Goal: Task Accomplishment & Management: Use online tool/utility

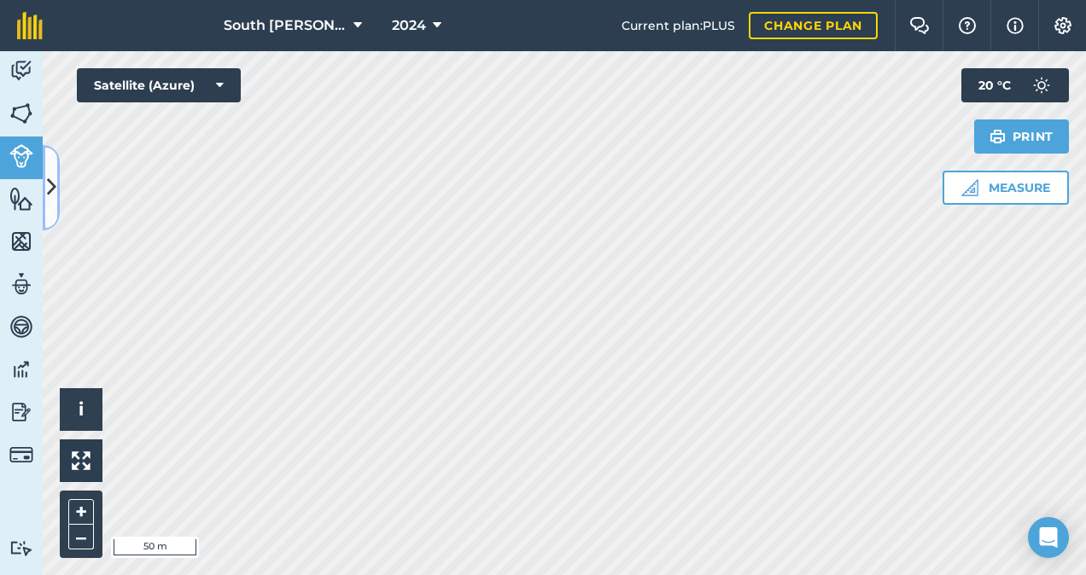
click at [50, 183] on icon at bounding box center [51, 187] width 9 height 30
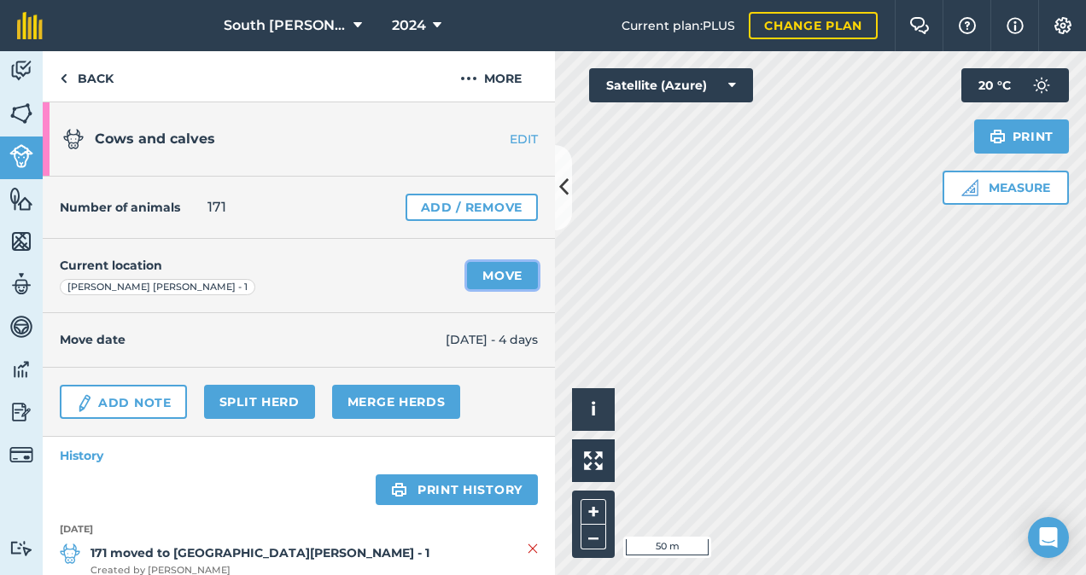
click at [471, 271] on link "Move" at bounding box center [502, 275] width 71 height 27
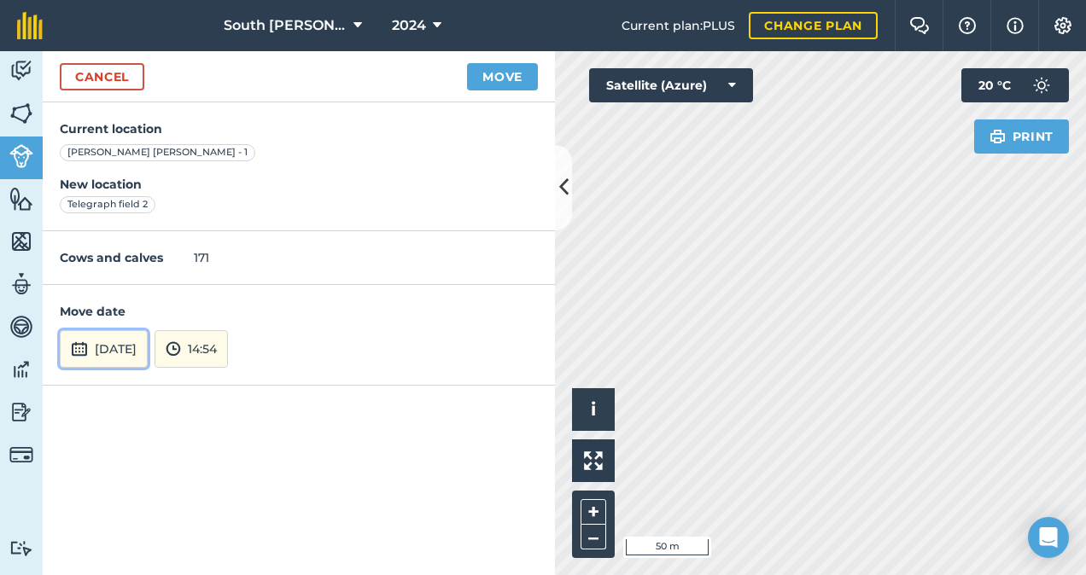
click at [148, 347] on button "[DATE]" at bounding box center [104, 349] width 88 height 38
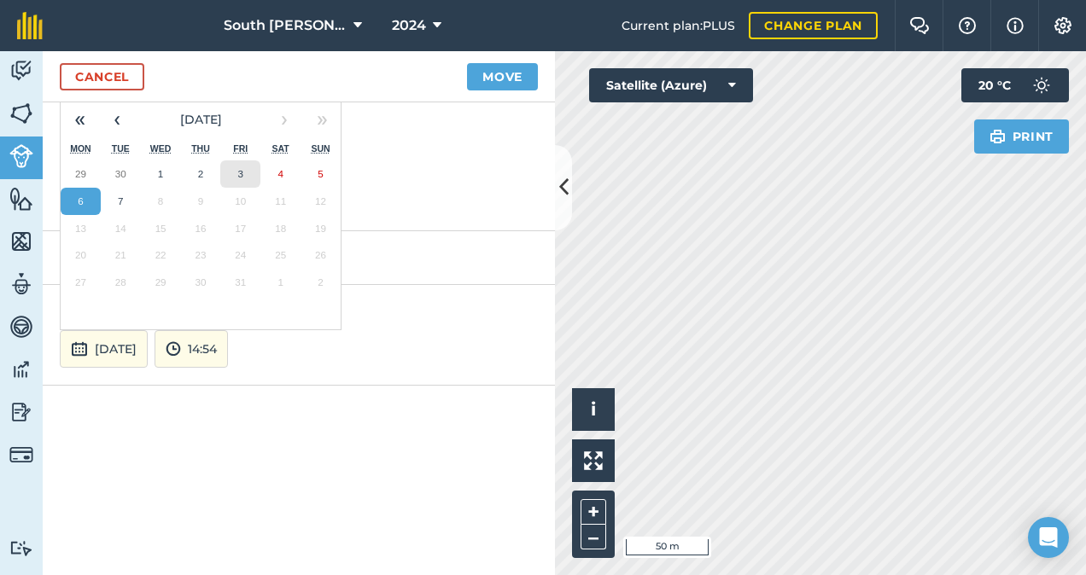
click at [242, 174] on abbr "3" at bounding box center [240, 173] width 5 height 11
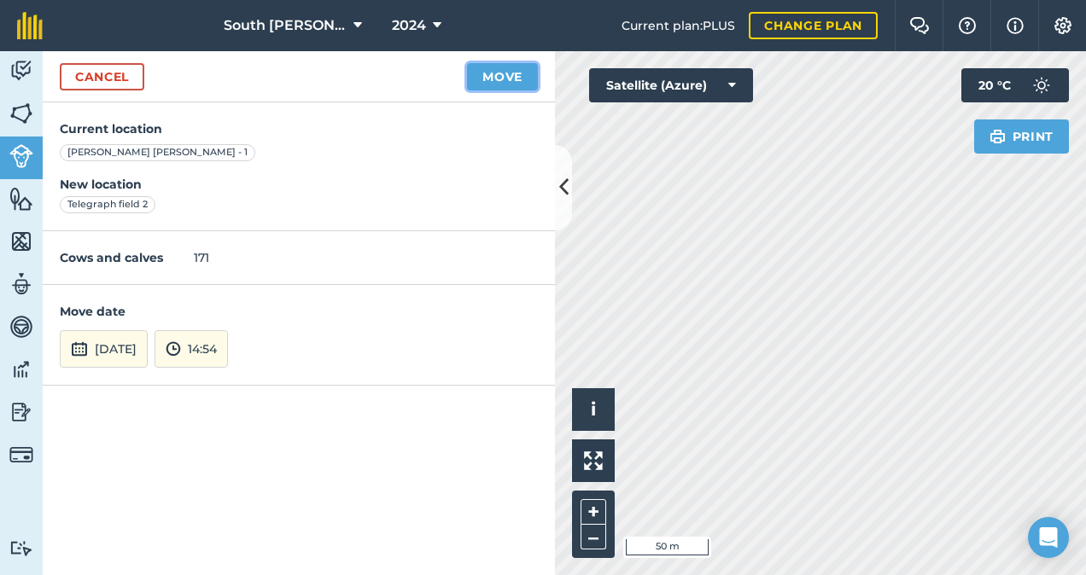
click at [508, 79] on button "Move" at bounding box center [502, 76] width 71 height 27
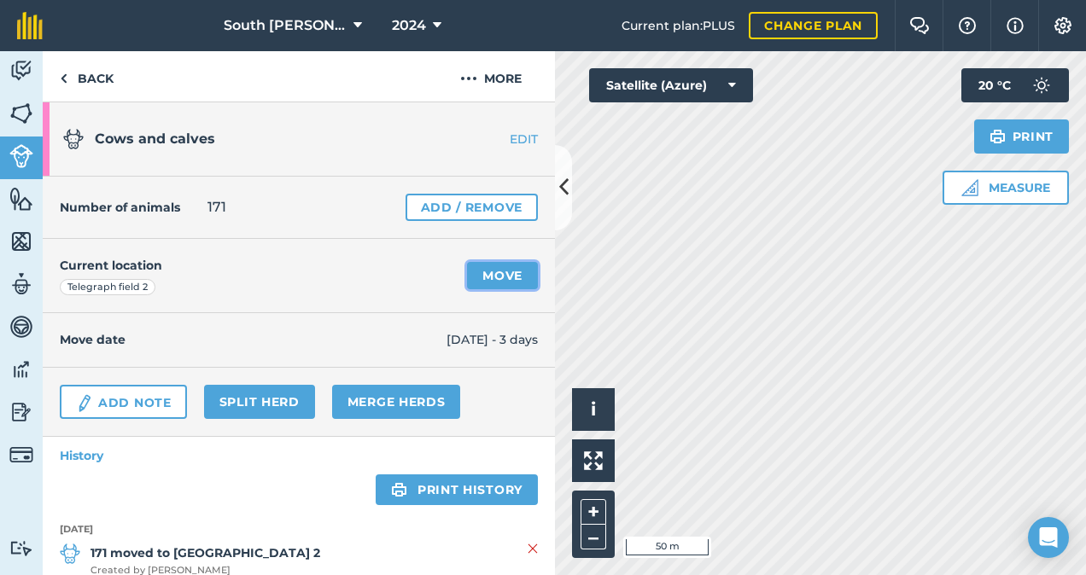
click at [504, 275] on link "Move" at bounding box center [502, 275] width 71 height 27
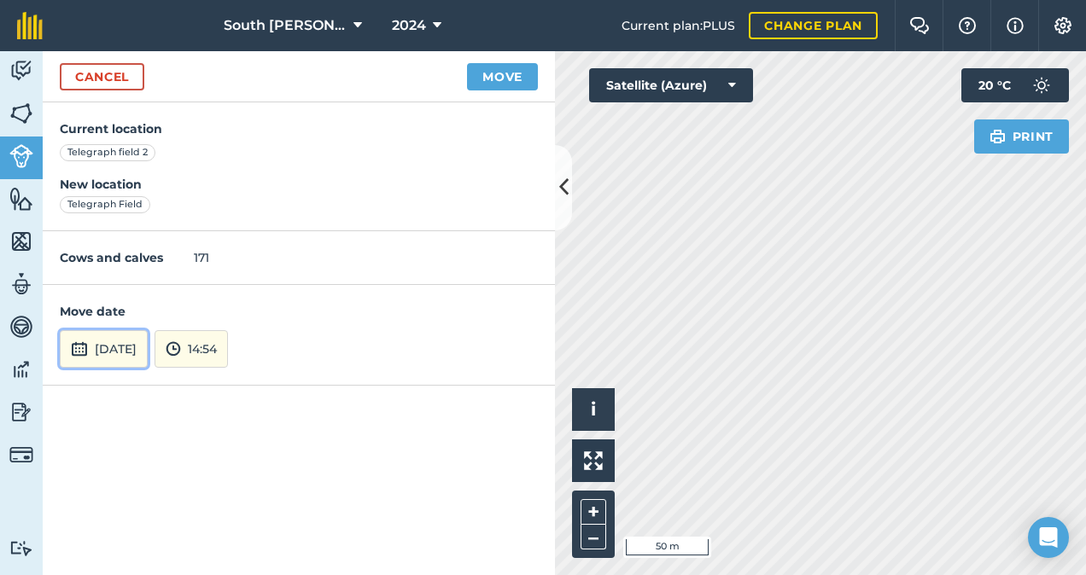
click at [119, 356] on button "[DATE]" at bounding box center [104, 349] width 88 height 38
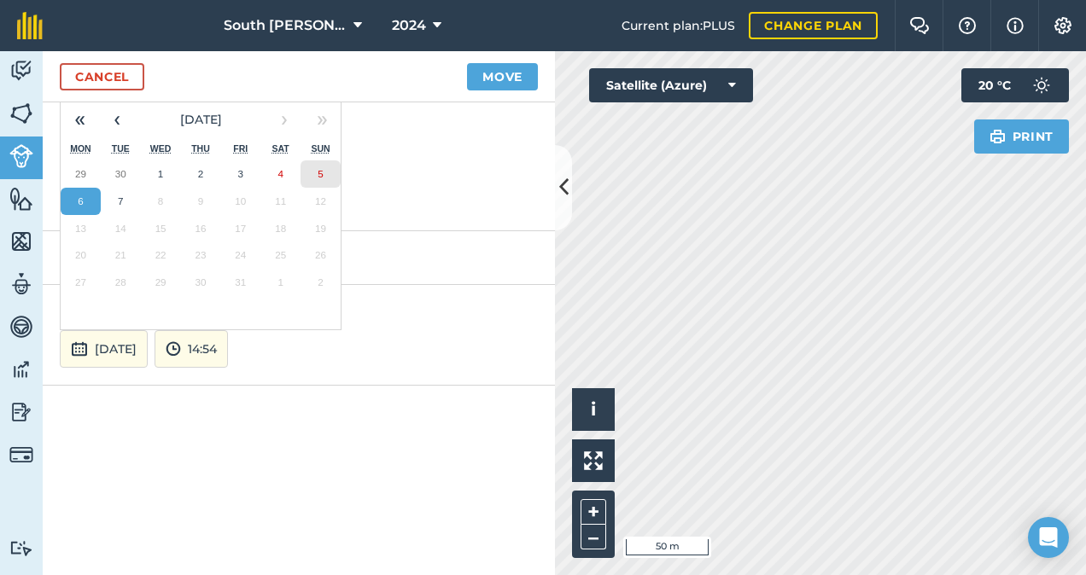
click at [312, 173] on button "5" at bounding box center [320, 173] width 40 height 27
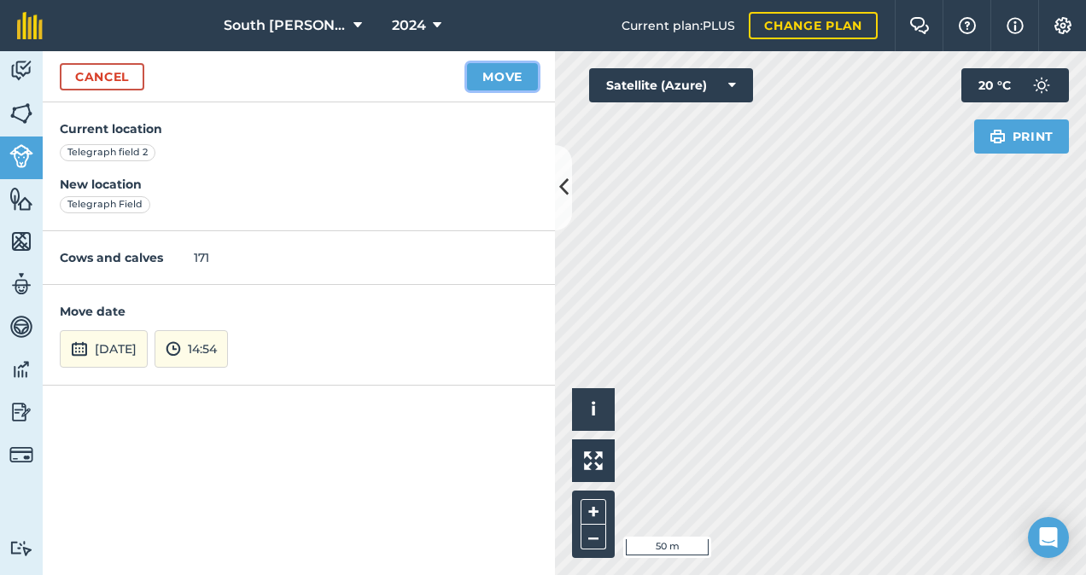
click at [506, 77] on button "Move" at bounding box center [502, 76] width 71 height 27
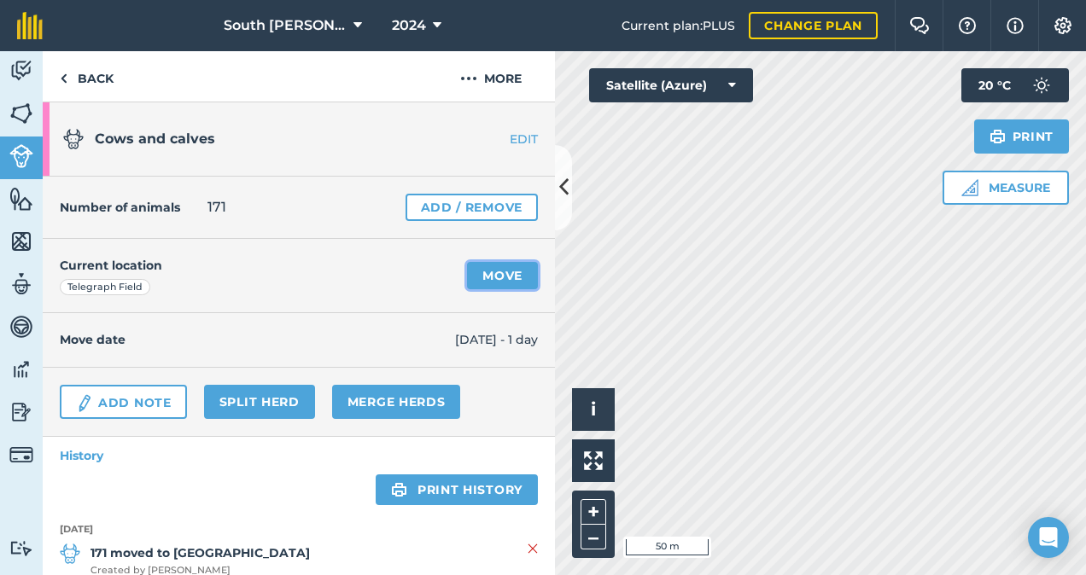
click at [506, 270] on link "Move" at bounding box center [502, 275] width 71 height 27
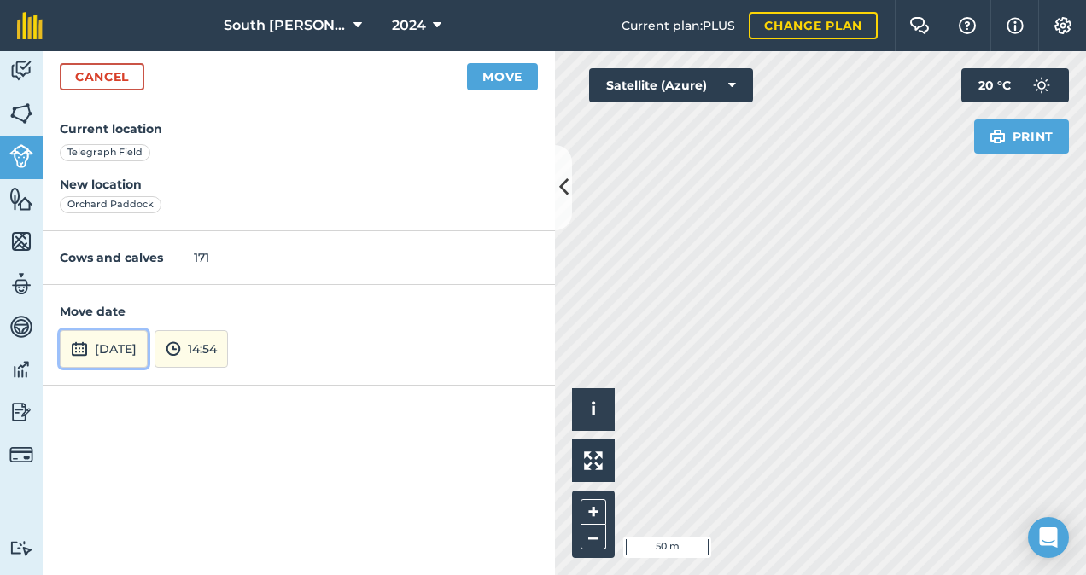
click at [147, 341] on button "[DATE]" at bounding box center [104, 349] width 88 height 38
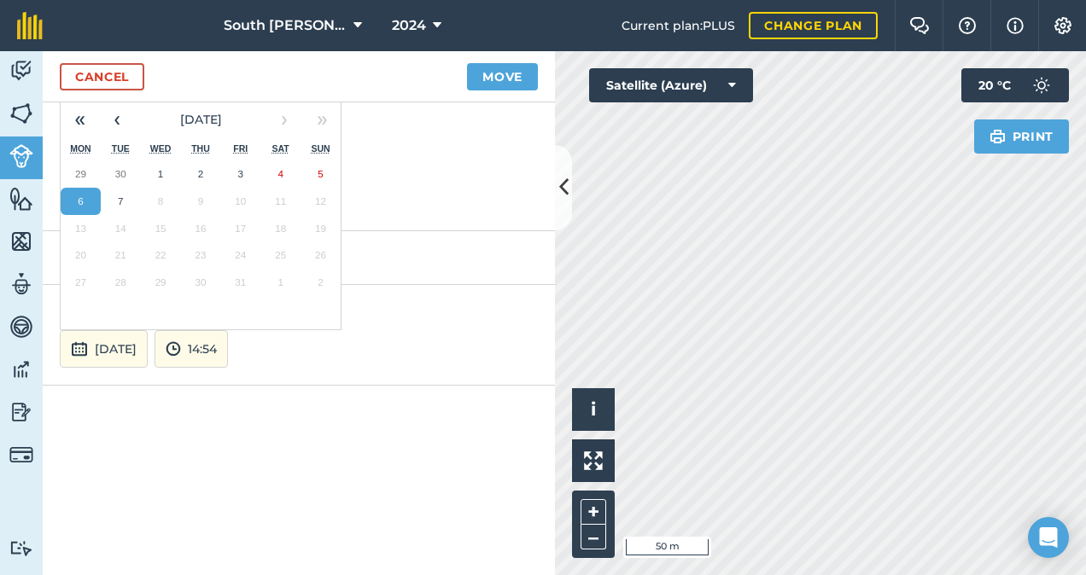
click at [80, 204] on abbr "6" at bounding box center [80, 200] width 5 height 11
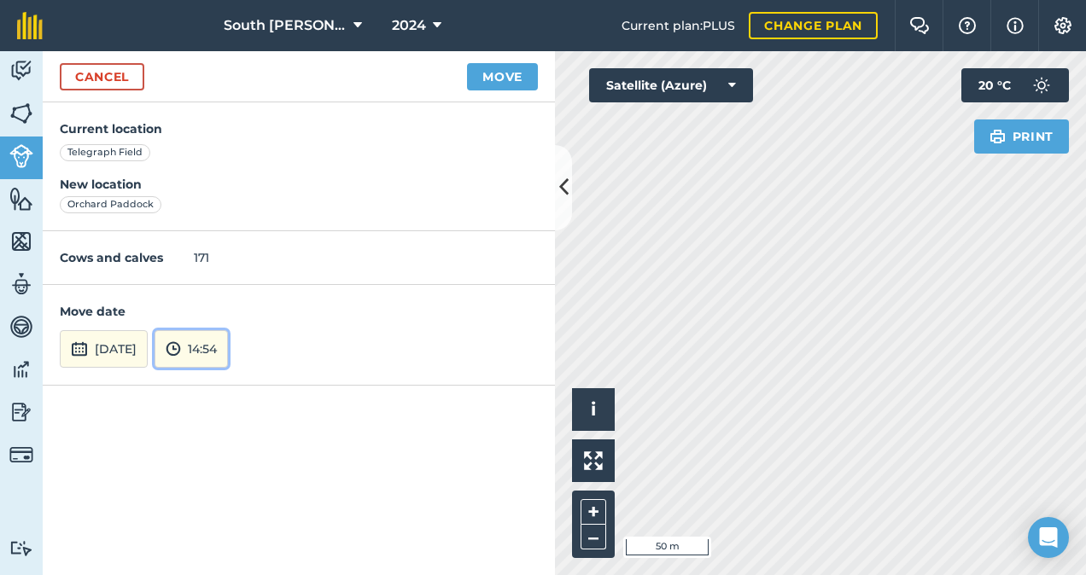
click at [228, 353] on button "14:54" at bounding box center [190, 349] width 73 height 38
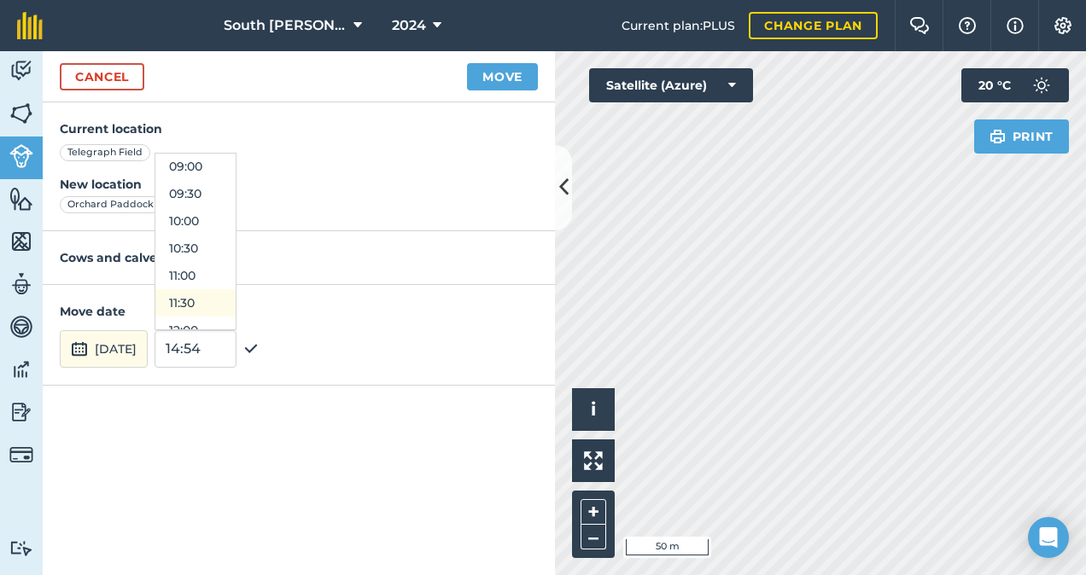
scroll to position [481, 0]
click at [236, 183] on button "09:00" at bounding box center [195, 177] width 80 height 27
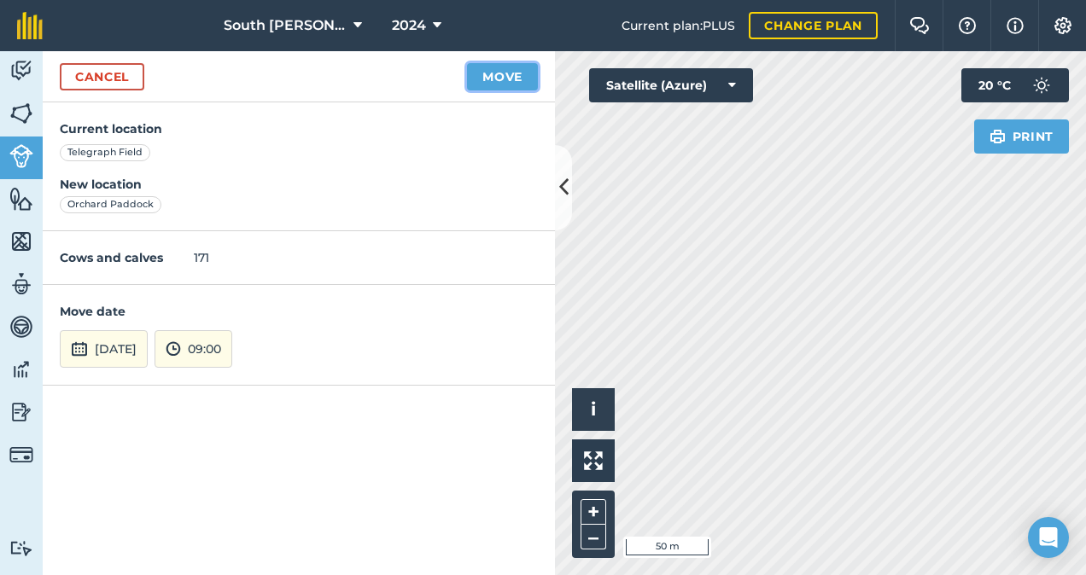
click at [497, 79] on button "Move" at bounding box center [502, 76] width 71 height 27
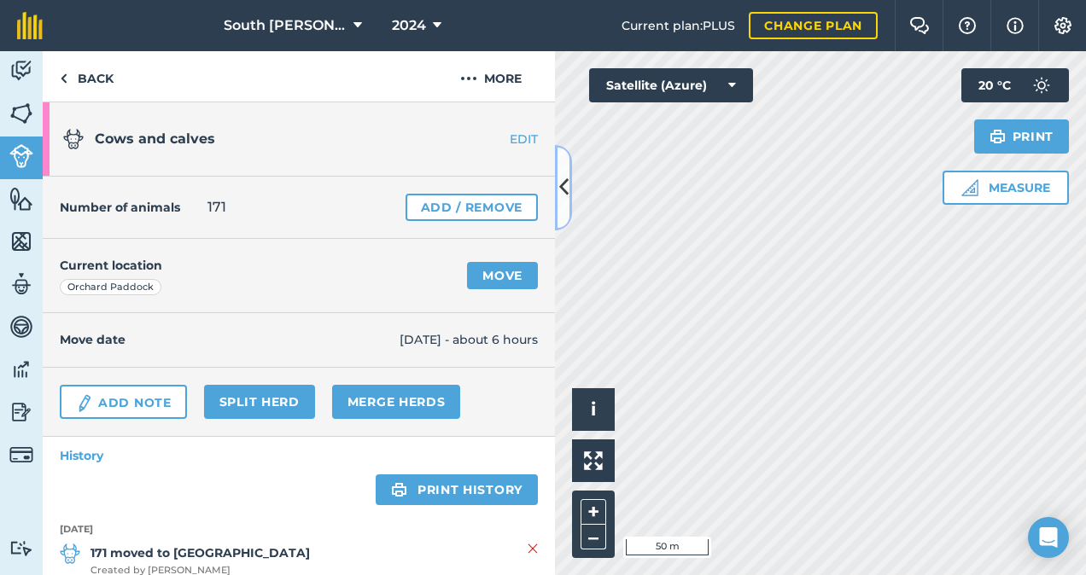
click at [563, 205] on button at bounding box center [563, 187] width 17 height 85
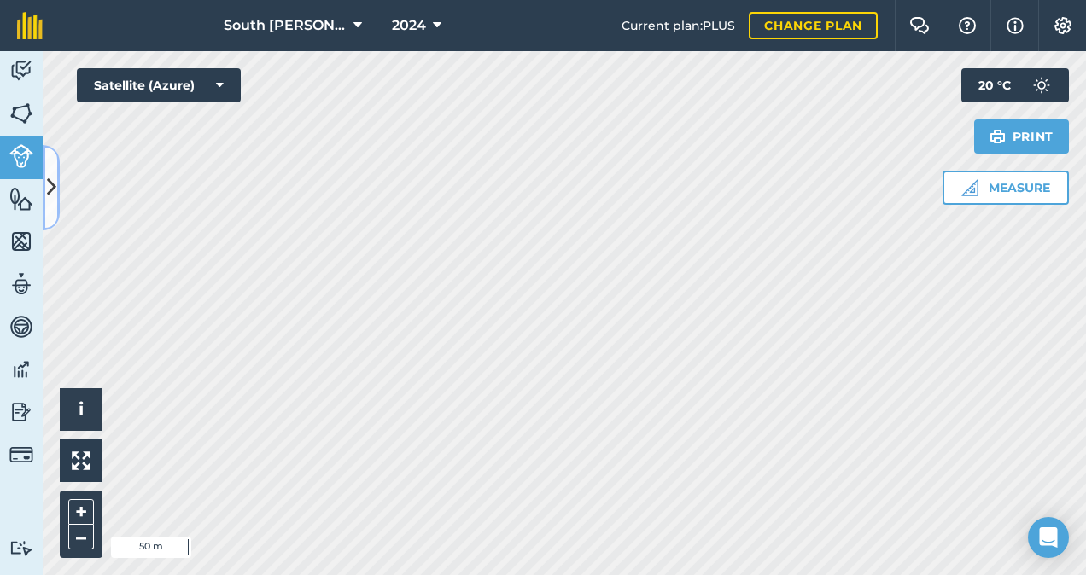
click at [45, 183] on button at bounding box center [51, 187] width 17 height 85
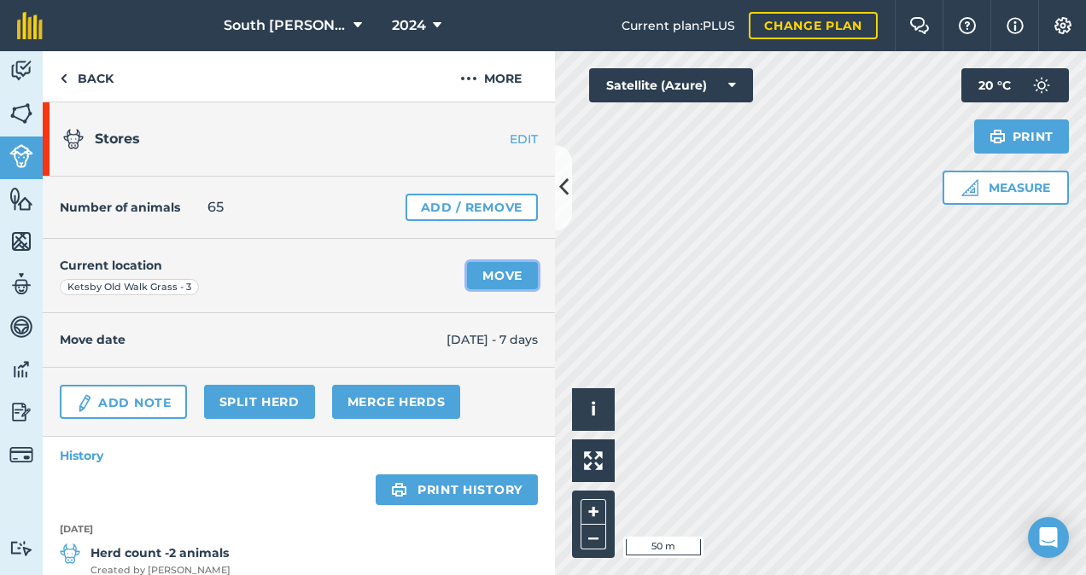
click at [488, 273] on link "Move" at bounding box center [502, 275] width 71 height 27
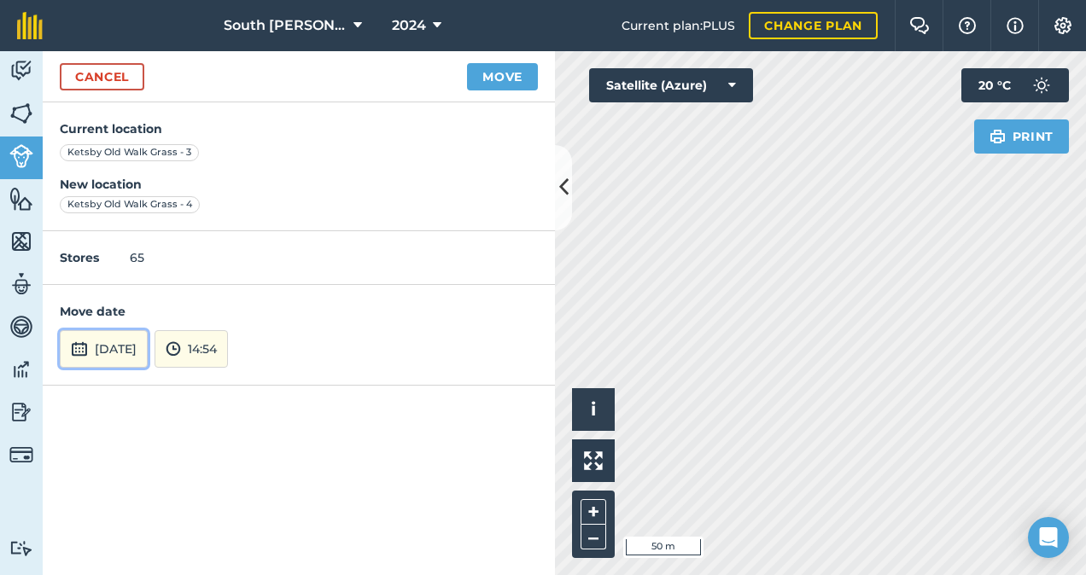
click at [90, 357] on button "[DATE]" at bounding box center [104, 349] width 88 height 38
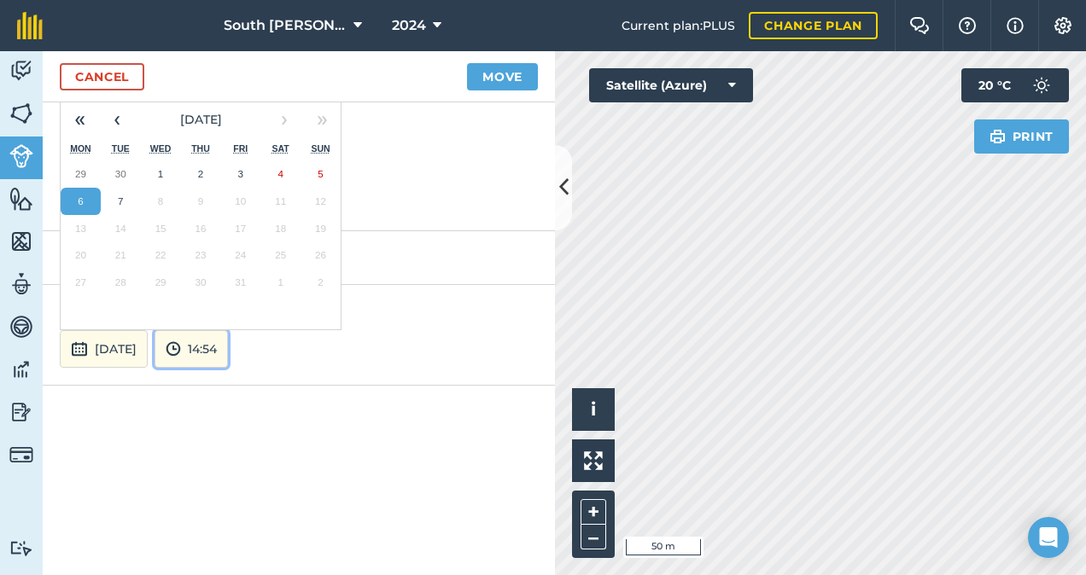
click at [228, 355] on button "14:54" at bounding box center [190, 349] width 73 height 38
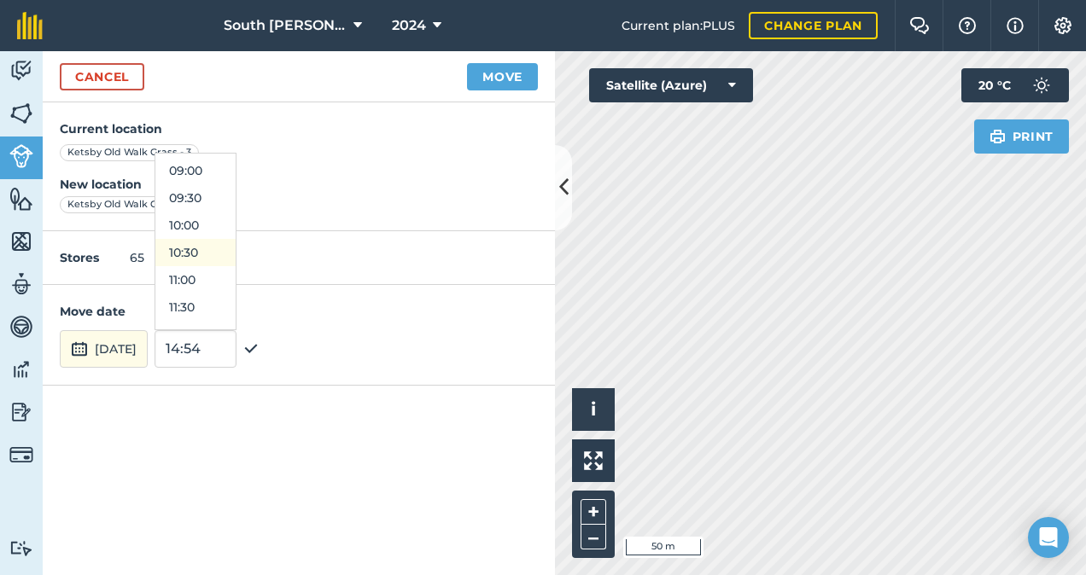
scroll to position [481, 0]
click at [233, 230] on button "10:00" at bounding box center [195, 232] width 80 height 27
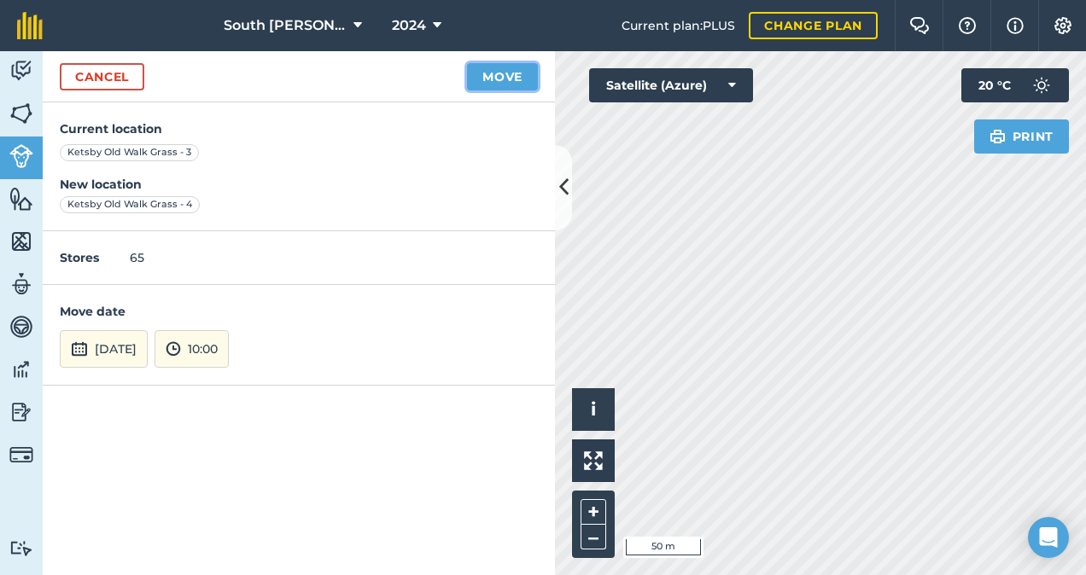
click at [516, 79] on button "Move" at bounding box center [502, 76] width 71 height 27
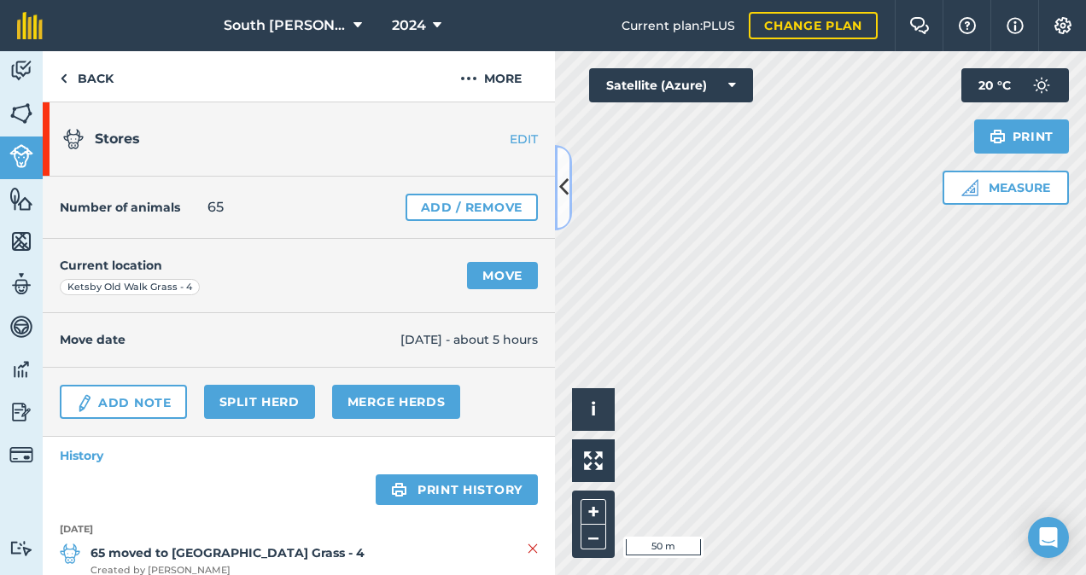
click at [562, 192] on icon at bounding box center [563, 187] width 9 height 30
